Goal: Consume media (video, audio)

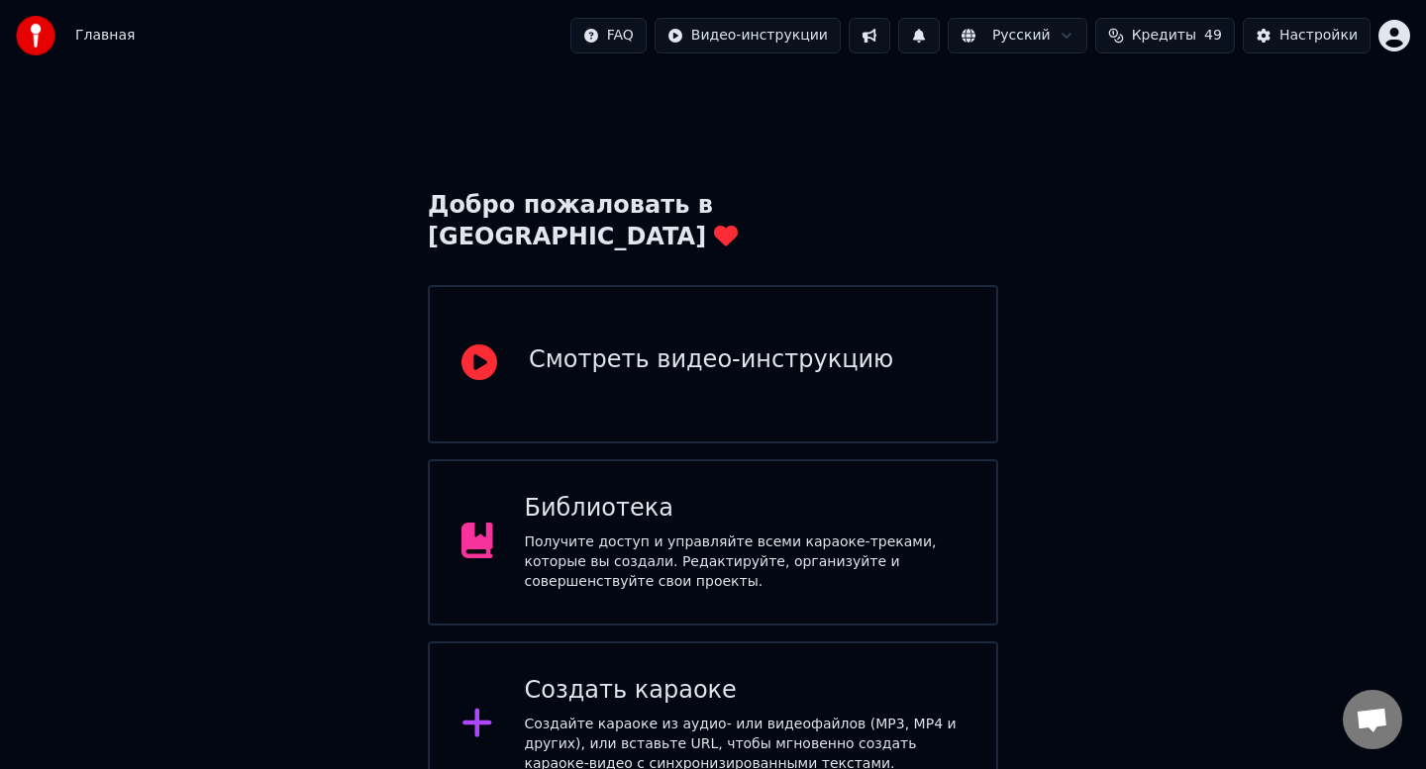
click at [817, 493] on div "Библиотека" at bounding box center [745, 509] width 441 height 32
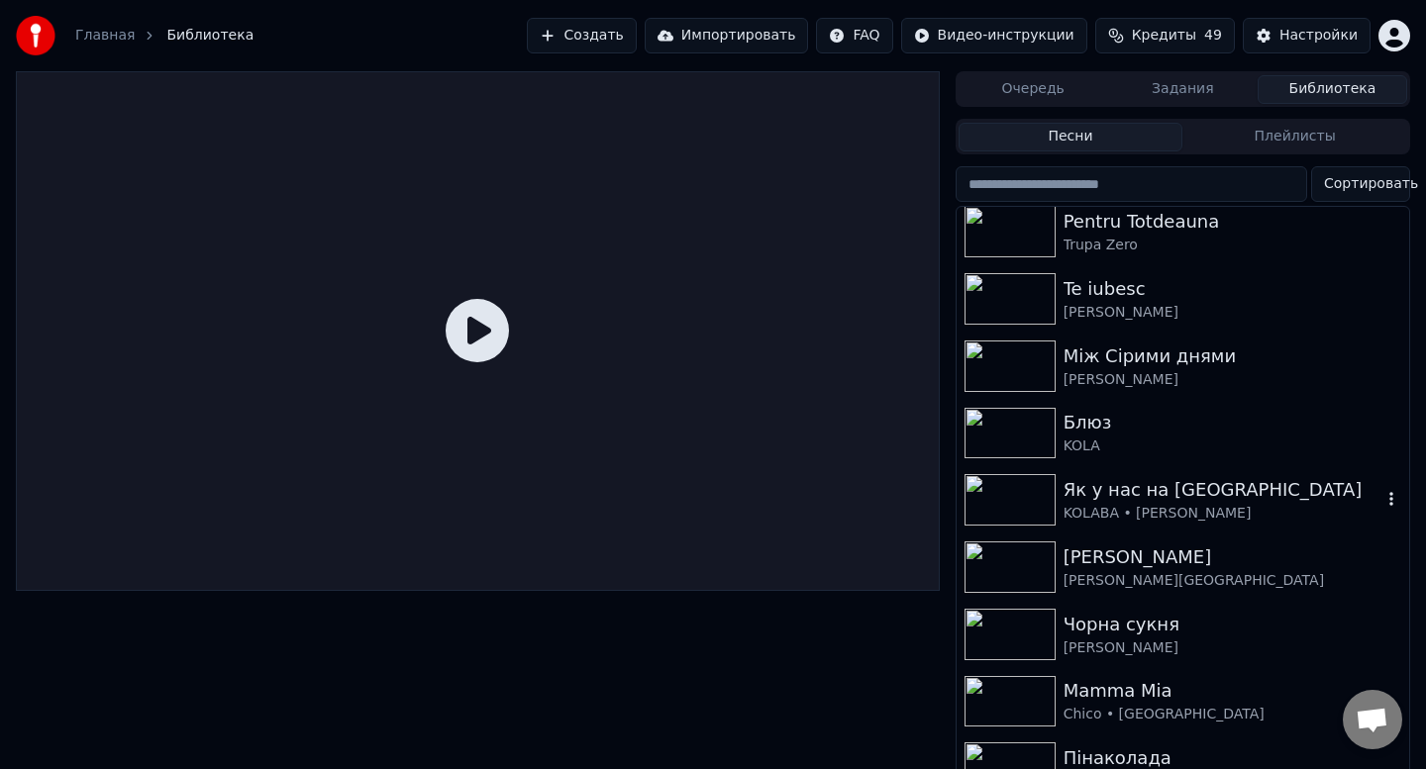
scroll to position [225, 0]
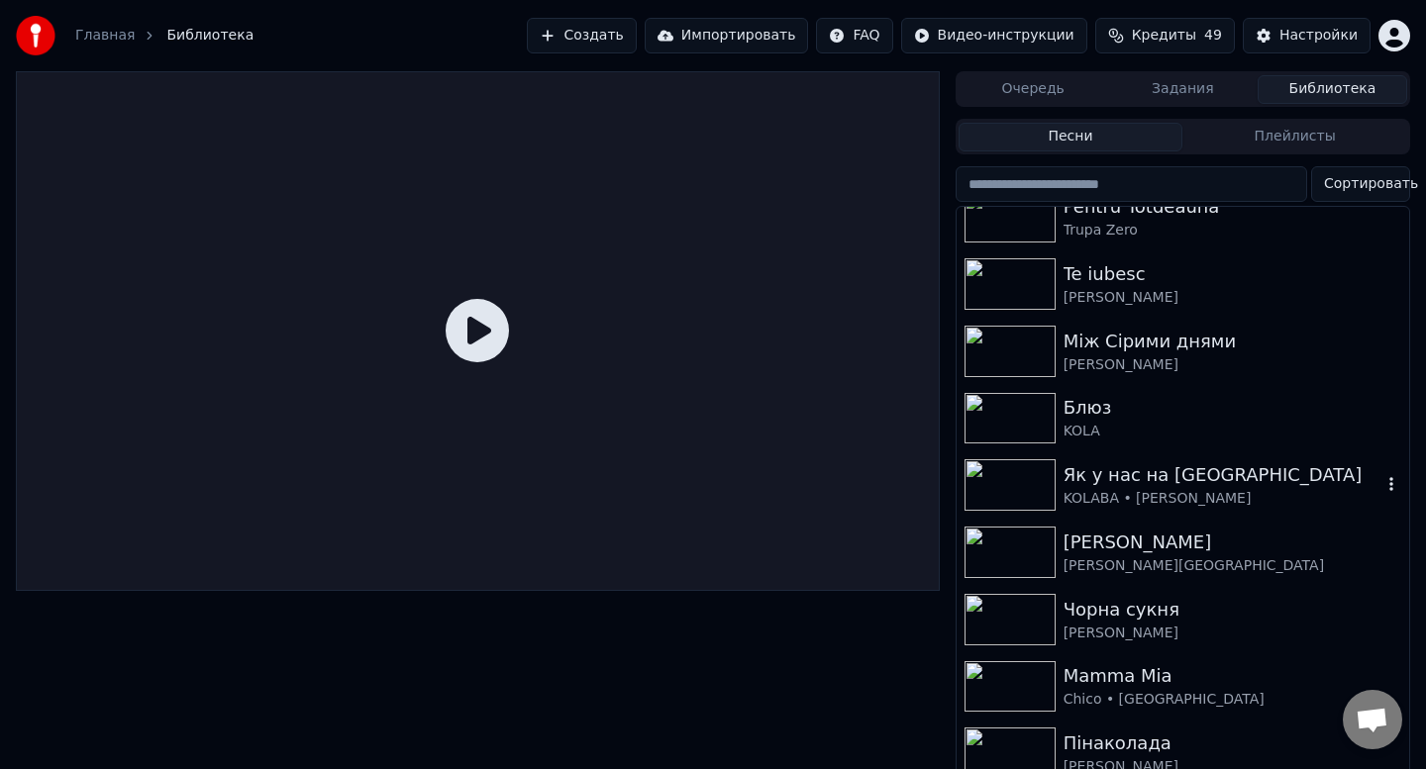
click at [1008, 477] on img at bounding box center [1009, 484] width 91 height 51
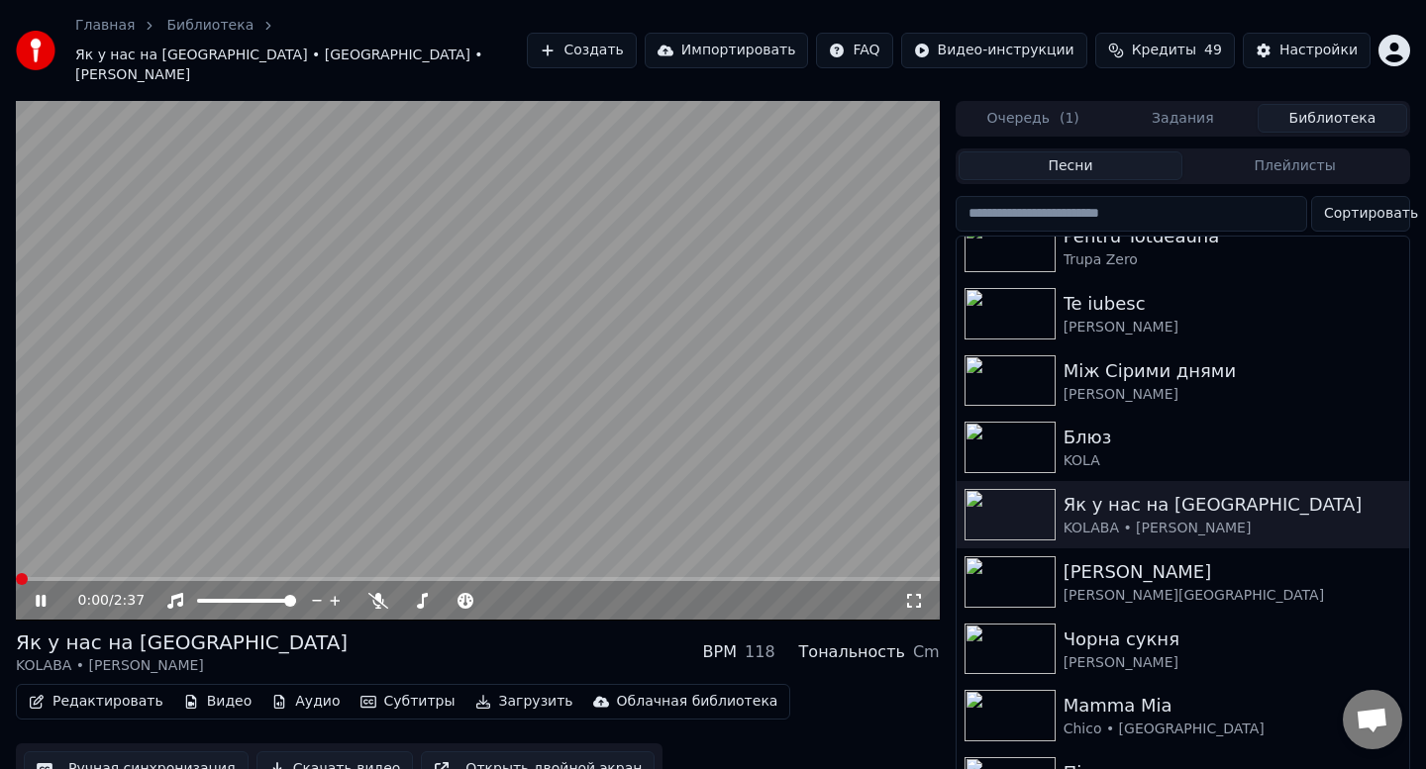
click at [16, 585] on span at bounding box center [22, 579] width 12 height 12
click at [32, 593] on icon at bounding box center [55, 601] width 47 height 16
click at [0, 570] on div "0:00 / 2:37 Як у нас на [GEOGRAPHIC_DATA] KOLABA • [PERSON_NAME] BPM 118 Тональ…" at bounding box center [713, 457] width 1426 height 712
